Goal: Task Accomplishment & Management: Complete application form

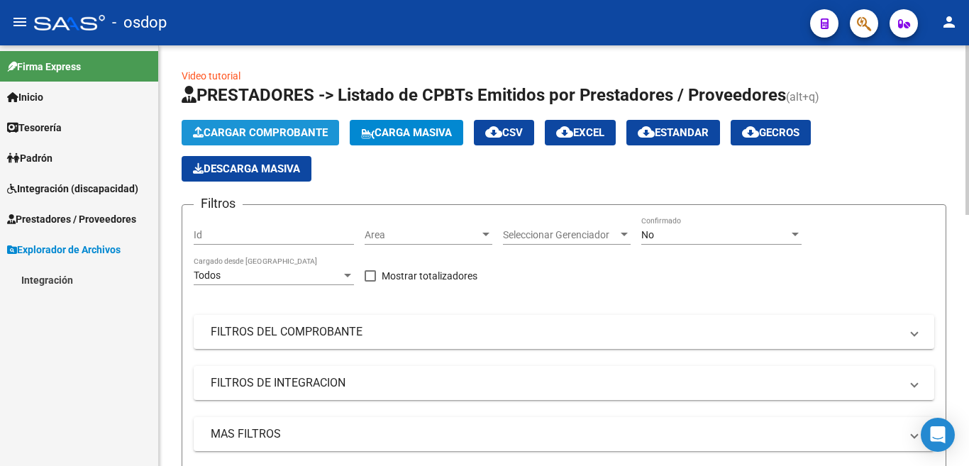
click at [247, 138] on span "Cargar Comprobante" at bounding box center [260, 132] width 135 height 13
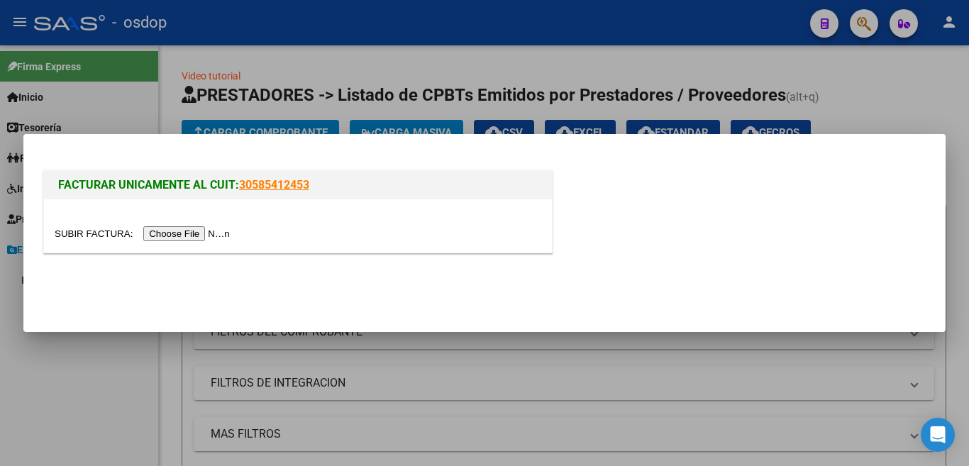
click at [218, 228] on input "file" at bounding box center [144, 233] width 179 height 15
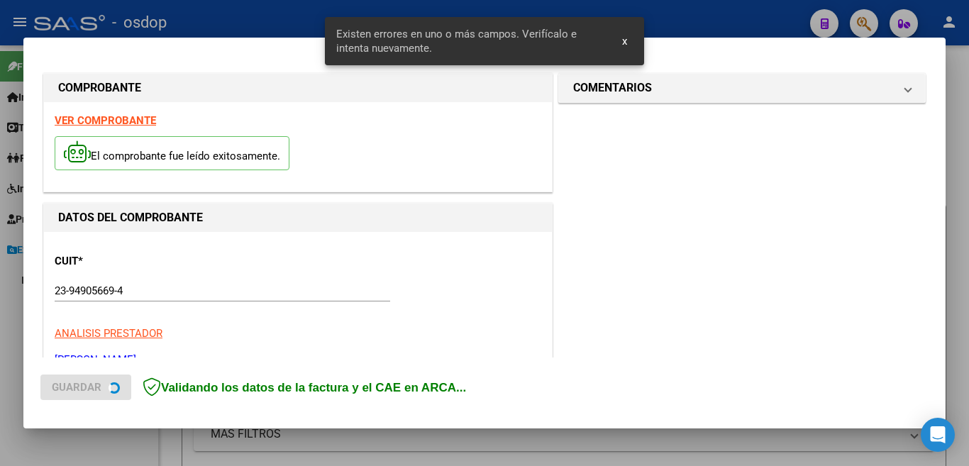
scroll to position [316, 0]
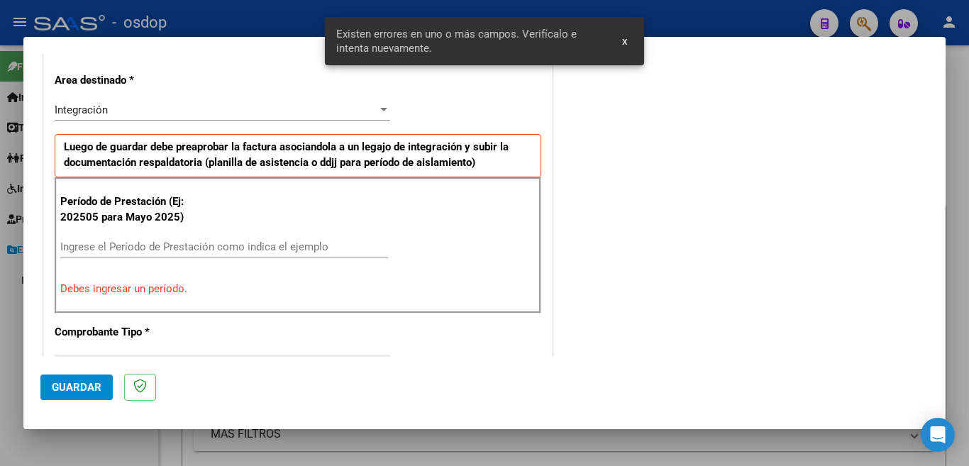
click at [213, 244] on input "Ingrese el Período de Prestación como indica el ejemplo" at bounding box center [224, 246] width 328 height 13
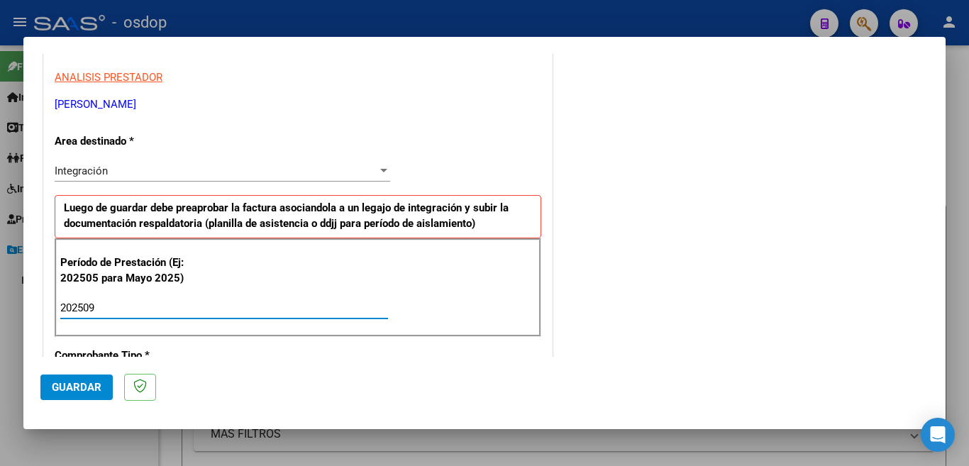
scroll to position [386, 0]
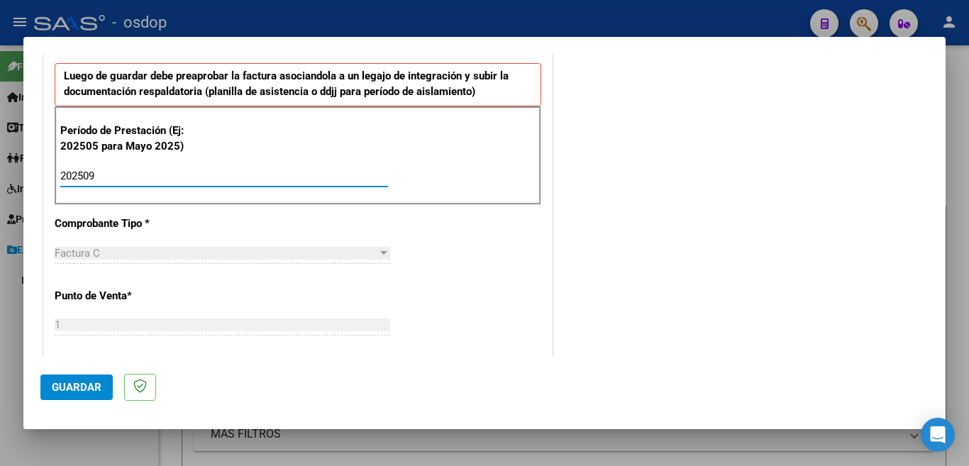
type input "202509"
click at [63, 394] on span "Guardar" at bounding box center [77, 387] width 50 height 13
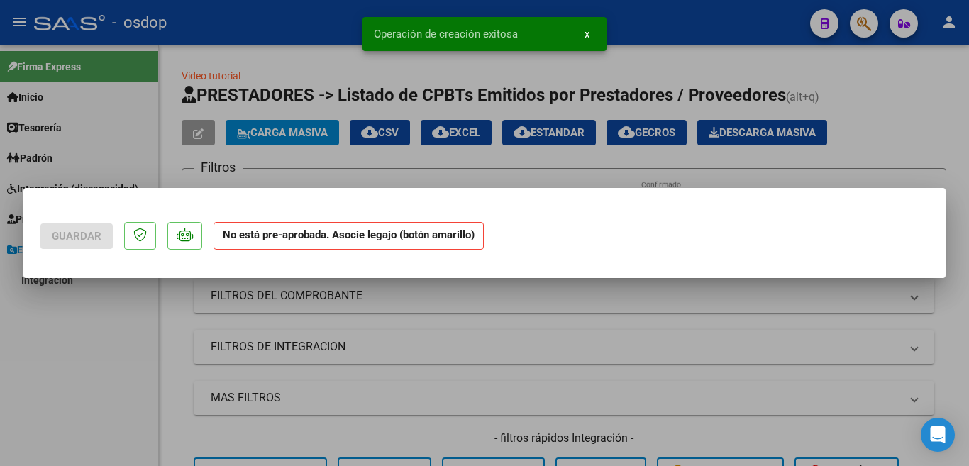
scroll to position [0, 0]
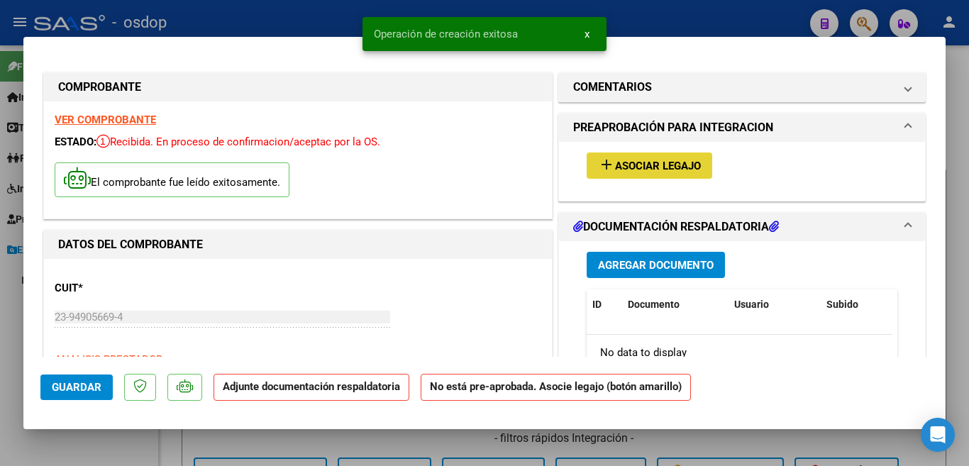
click at [683, 162] on span "Asociar Legajo" at bounding box center [658, 166] width 86 height 13
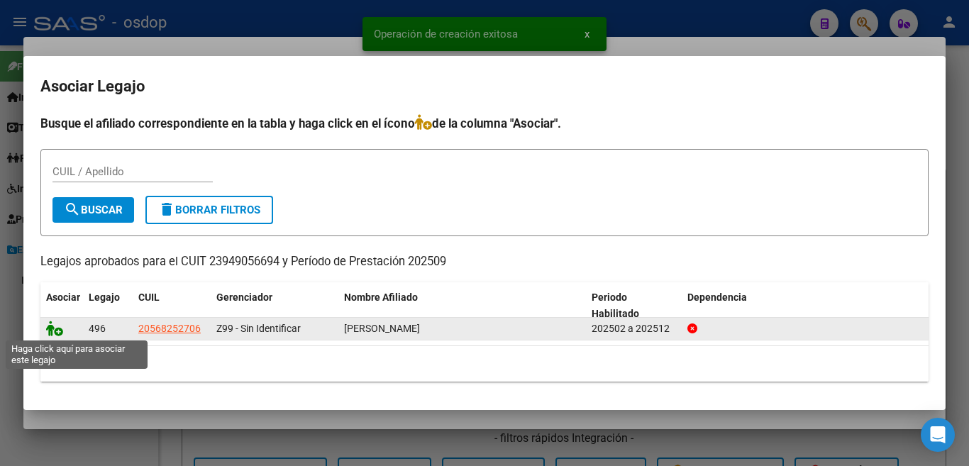
click at [55, 333] on icon at bounding box center [54, 329] width 17 height 16
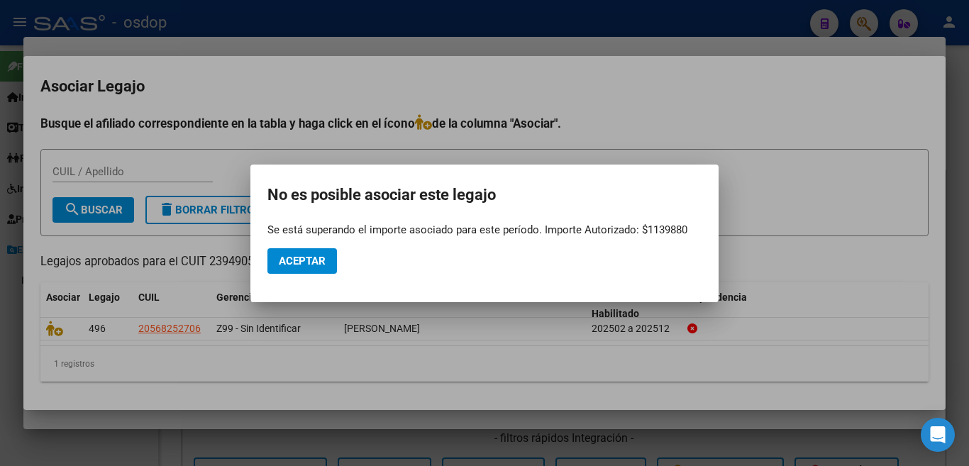
drag, startPoint x: 267, startPoint y: 227, endPoint x: 647, endPoint y: 239, distance: 380.3
click at [647, 239] on mat-dialog-container "No es posible asociar este legajo Se está superando el importe asociado para es…" at bounding box center [484, 234] width 468 height 138
copy app-popup "Se está superando el importe asociado para este período. Importe Autorizado: $1…"
click at [332, 267] on button "Aceptar" at bounding box center [301, 261] width 69 height 26
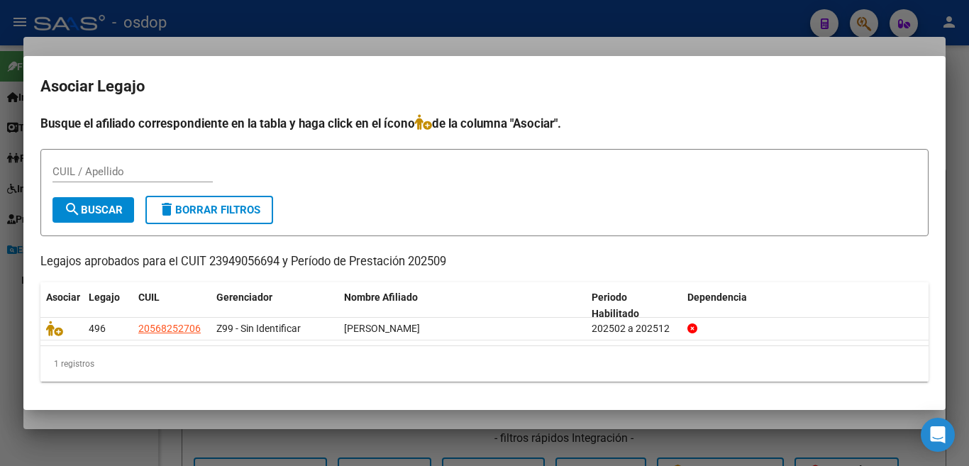
click at [0, 238] on div at bounding box center [484, 233] width 969 height 466
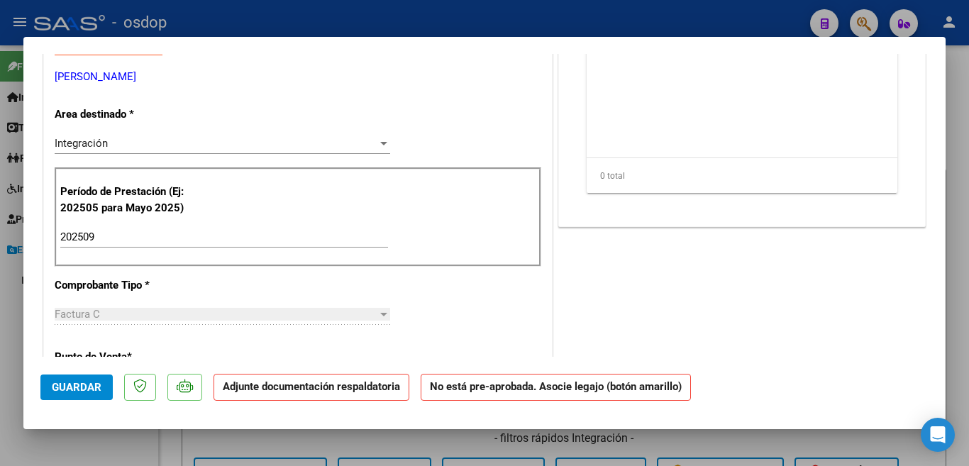
scroll to position [284, 0]
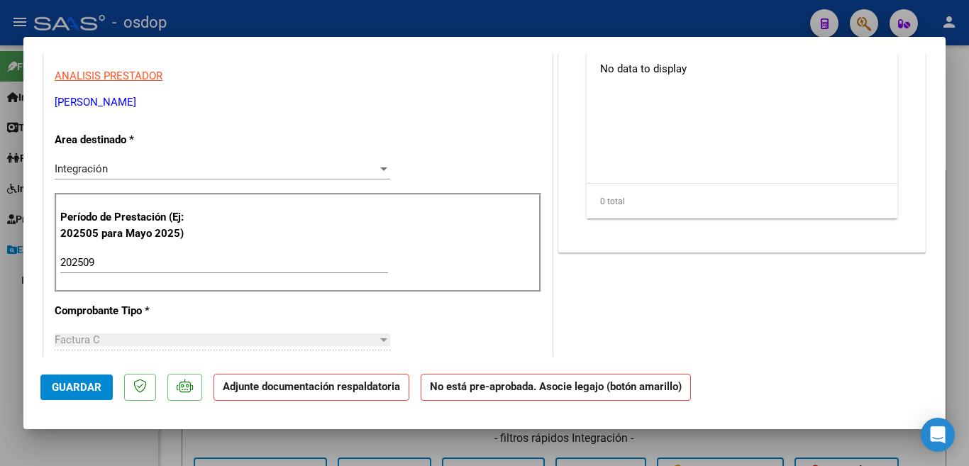
drag, startPoint x: 93, startPoint y: 104, endPoint x: 233, endPoint y: 102, distance: 139.7
copy p "[PERSON_NAME]"
click at [728, 152] on datatable-body "No data to display" at bounding box center [738, 117] width 305 height 132
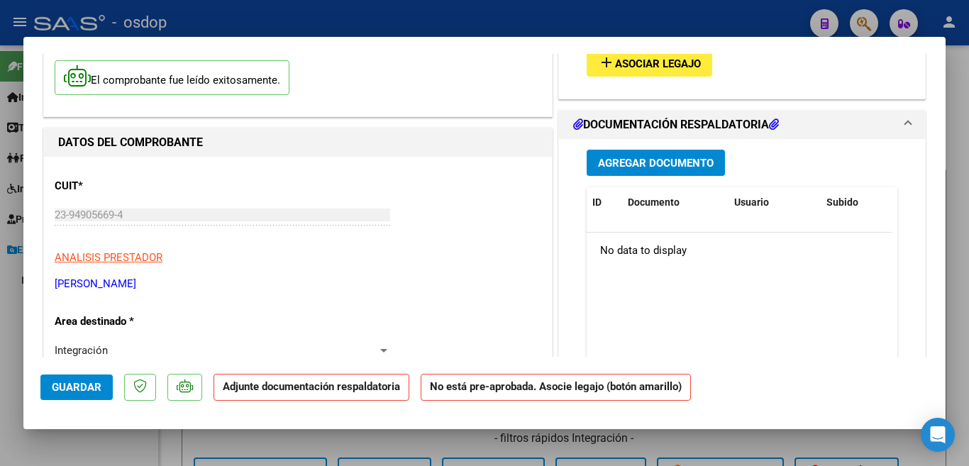
scroll to position [71, 0]
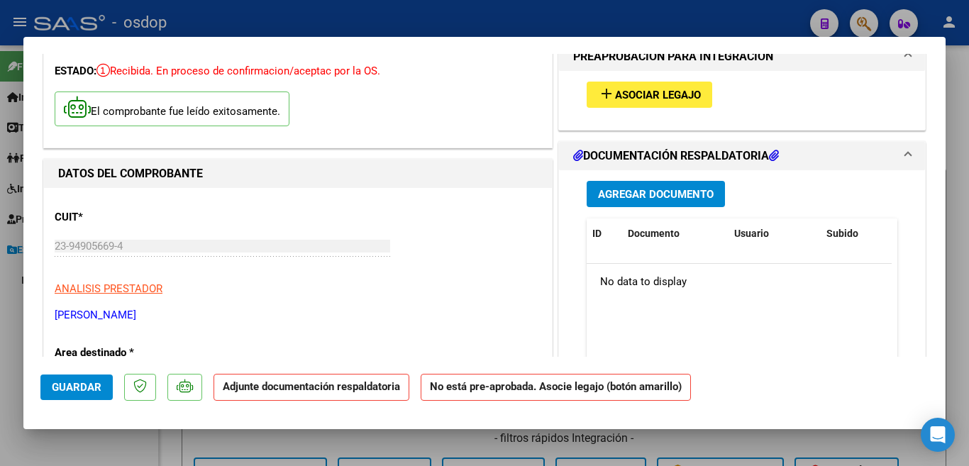
click at [616, 97] on span "Asociar Legajo" at bounding box center [658, 95] width 86 height 13
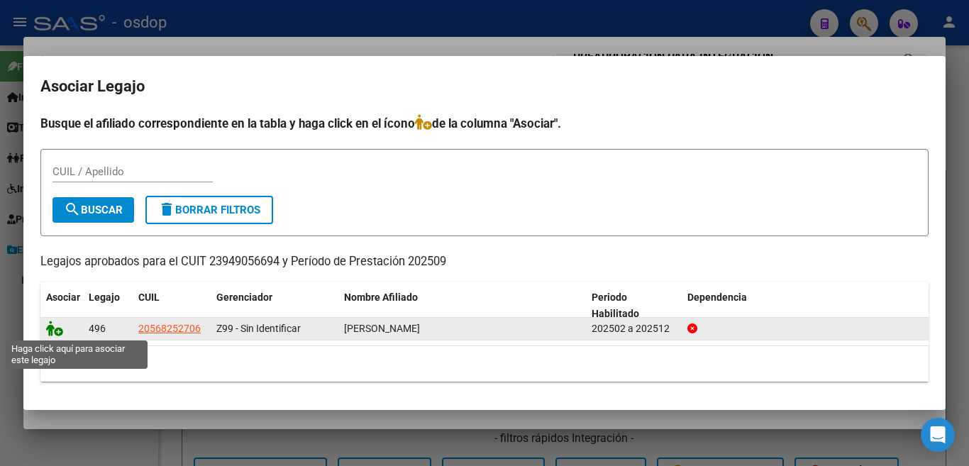
click at [46, 325] on icon at bounding box center [54, 329] width 17 height 16
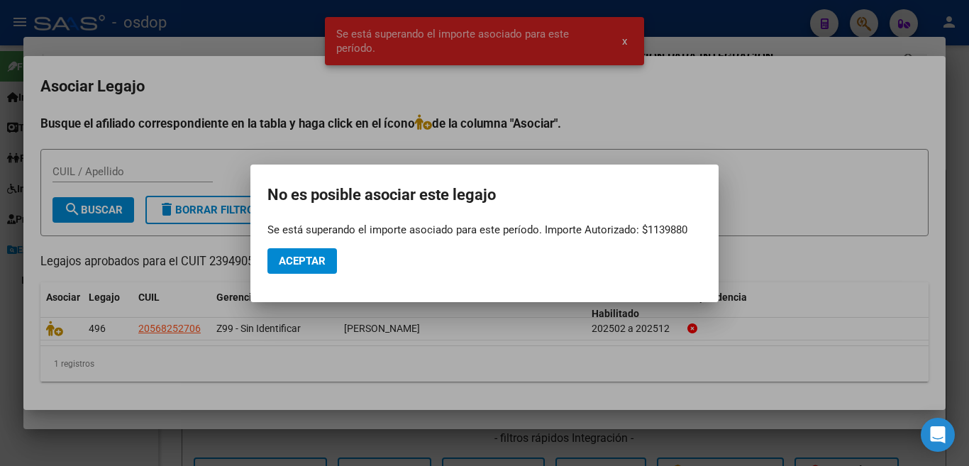
drag, startPoint x: 687, startPoint y: 226, endPoint x: 260, endPoint y: 231, distance: 426.9
click at [260, 231] on mat-dialog-container "No es posible asociar este legajo Se está superando el importe asociado para es…" at bounding box center [484, 234] width 468 height 138
copy div "Se está superando el importe asociado para este período. Importe Autorizado: $1…"
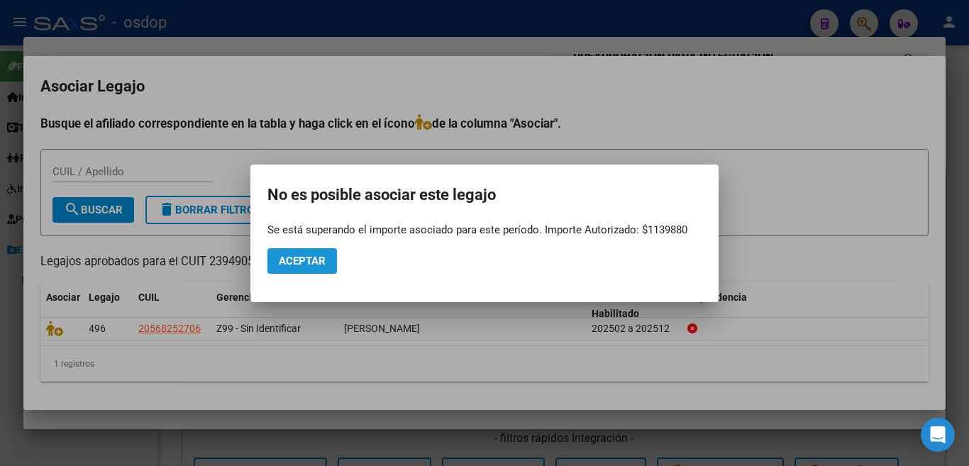
click at [310, 251] on button "Aceptar" at bounding box center [301, 261] width 69 height 26
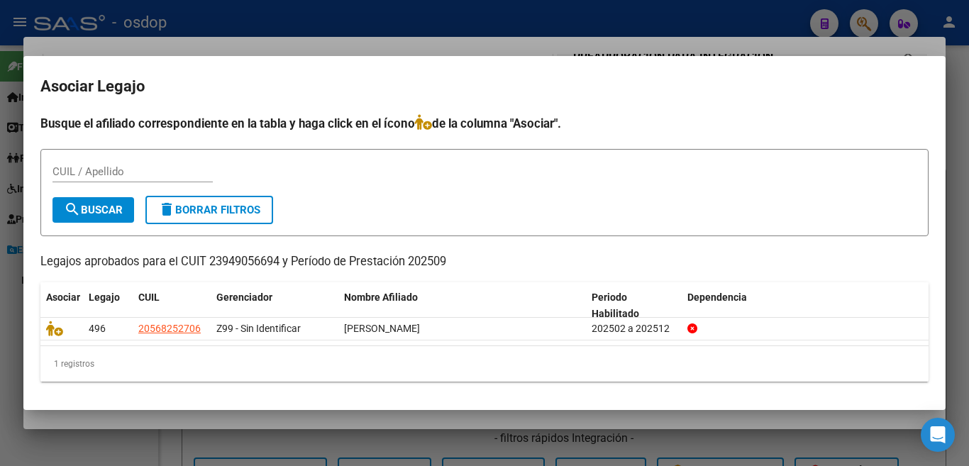
click at [681, 11] on div at bounding box center [484, 233] width 969 height 466
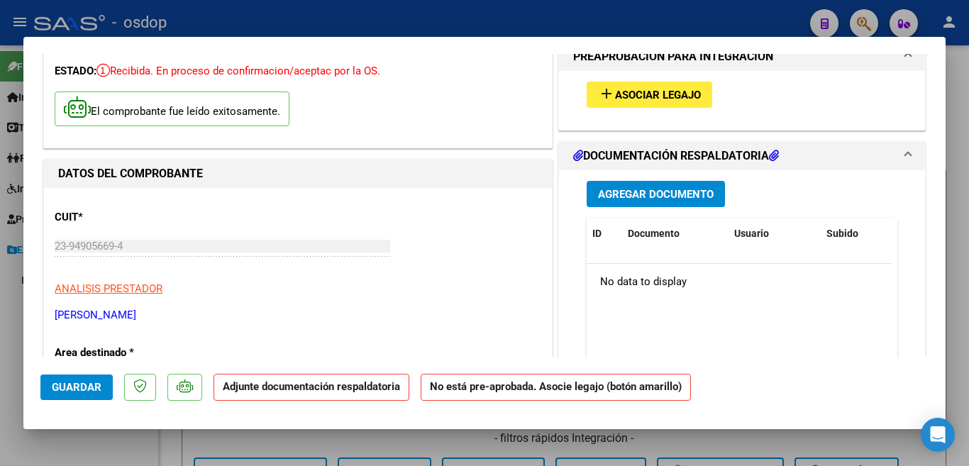
drag, startPoint x: 833, startPoint y: 291, endPoint x: 811, endPoint y: 349, distance: 61.5
click at [811, 349] on datatable-body "No data to display" at bounding box center [738, 330] width 305 height 132
